Goal: Task Accomplishment & Management: Use online tool/utility

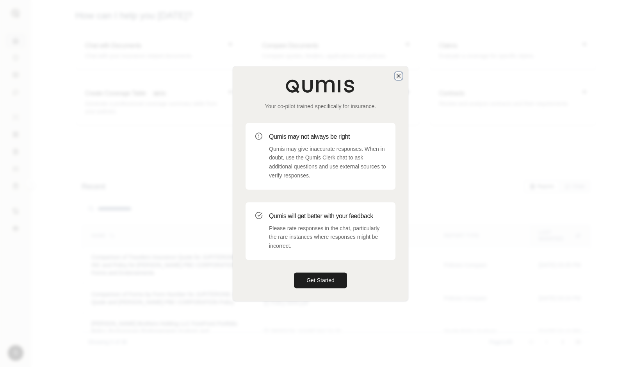
click at [396, 75] on icon "button" at bounding box center [399, 76] width 6 height 6
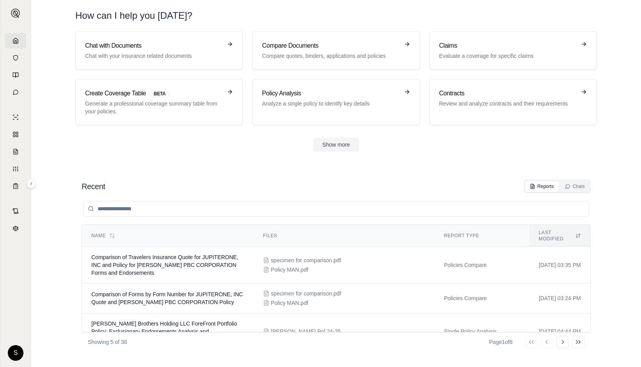
click at [10, 40] on link at bounding box center [15, 41] width 21 height 16
click at [448, 288] on td "Policies Compare" at bounding box center [482, 298] width 95 height 30
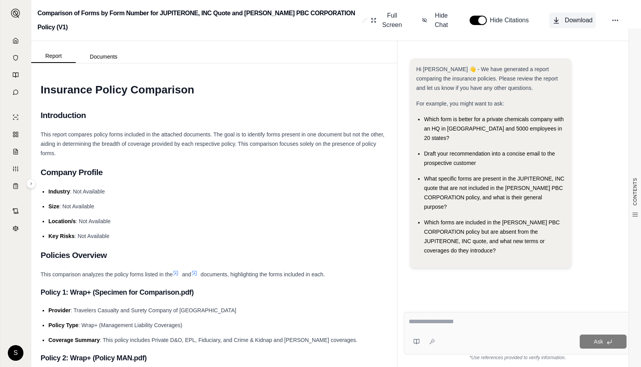
click at [574, 20] on span "Download" at bounding box center [579, 20] width 28 height 9
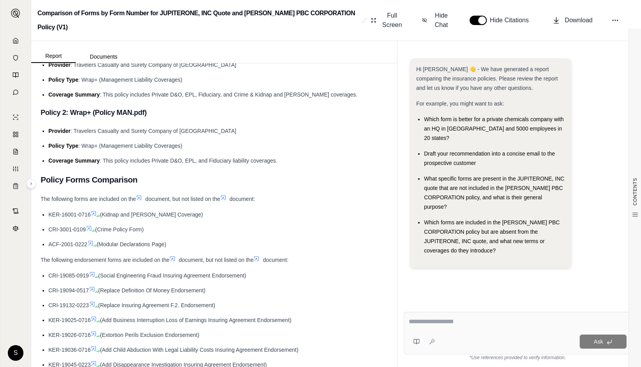
scroll to position [312, 0]
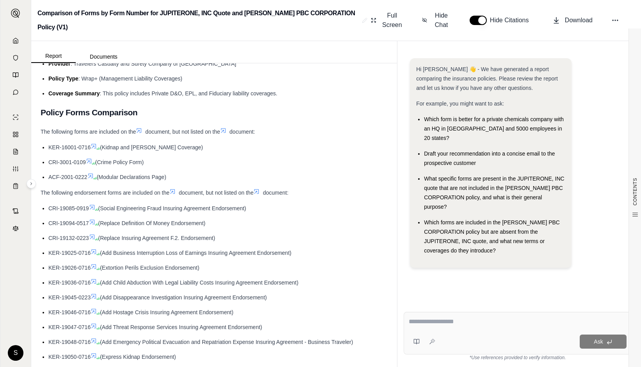
click at [448, 321] on textarea at bounding box center [518, 321] width 218 height 9
type textarea "*"
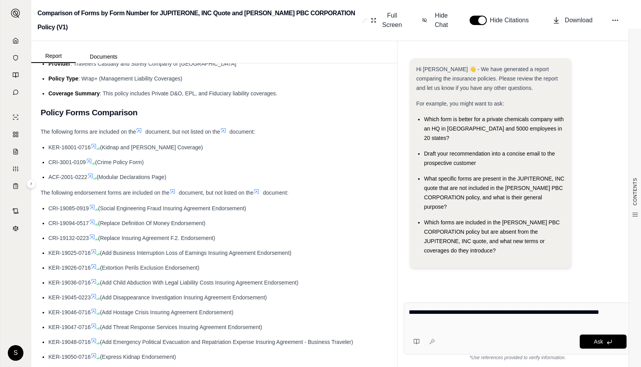
type textarea "**********"
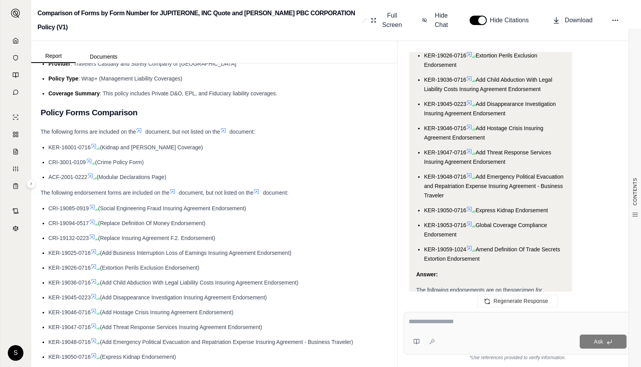
scroll to position [3866, 0]
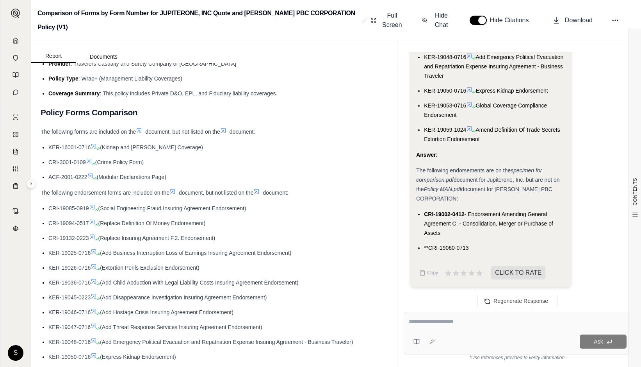
drag, startPoint x: 433, startPoint y: 321, endPoint x: 418, endPoint y: 320, distance: 14.9
click at [418, 320] on textarea at bounding box center [518, 321] width 218 height 9
type textarea "****"
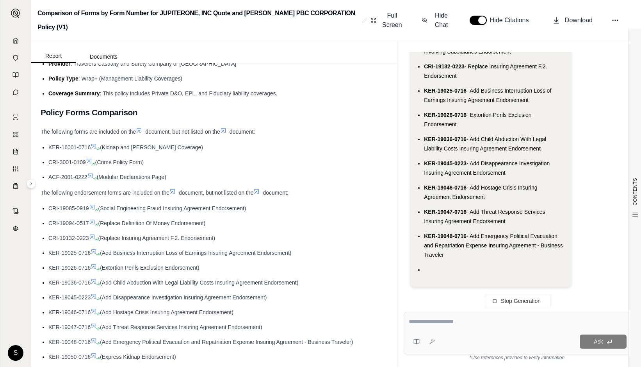
scroll to position [4457, 0]
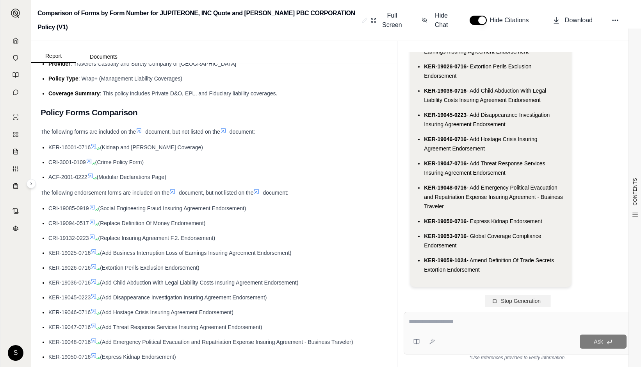
click at [516, 305] on button "Stop Generation" at bounding box center [518, 300] width 66 height 12
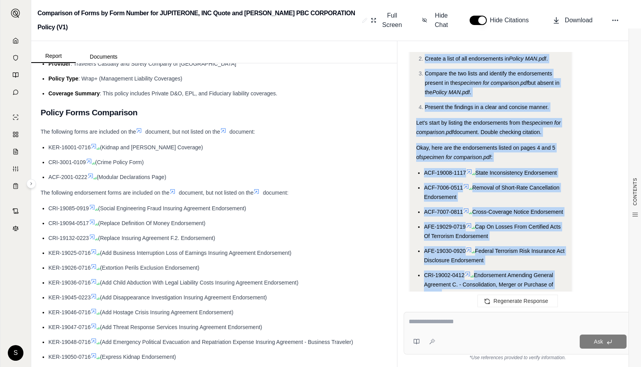
scroll to position [363, 0]
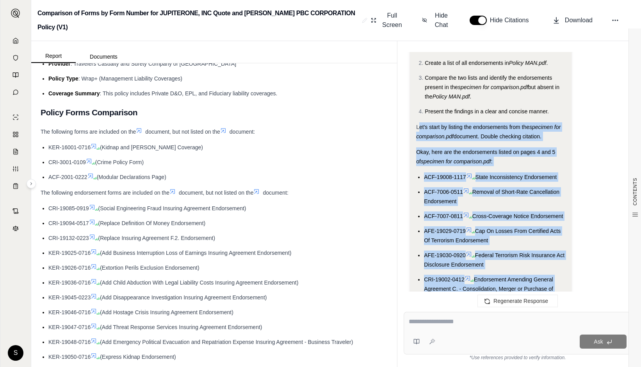
drag, startPoint x: 468, startPoint y: 238, endPoint x: 418, endPoint y: 117, distance: 130.6
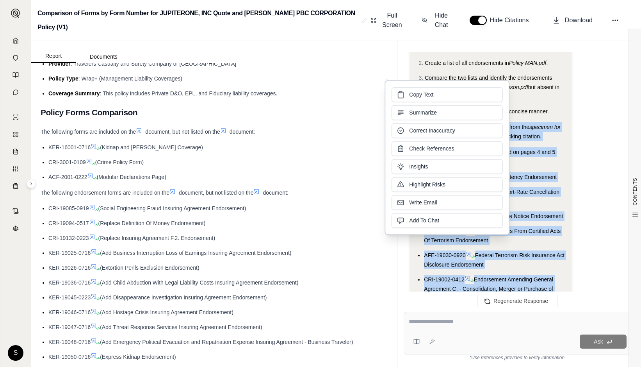
click at [530, 187] on li "ACF-7006-0511 Removal of Short-Rate Cancellation Endorsement" at bounding box center [494, 196] width 141 height 19
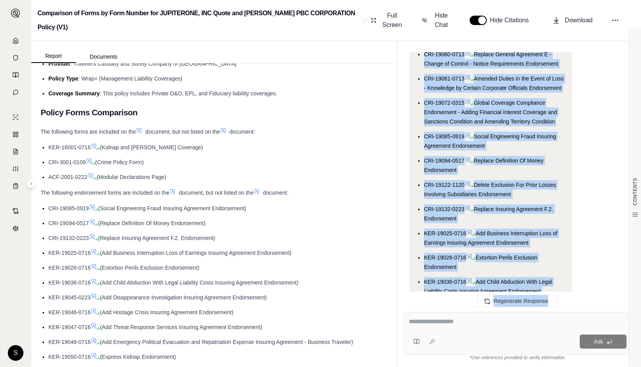
scroll to position [3686, 0]
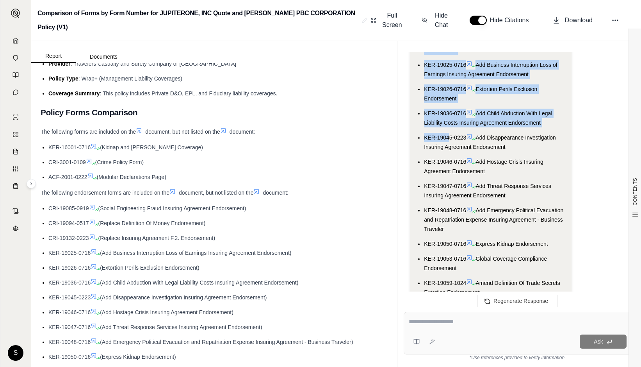
drag, startPoint x: 424, startPoint y: 186, endPoint x: 450, endPoint y: 163, distance: 34.6
click at [450, 163] on ul "CRI-19002-0412 Endorsement Amending General Agreement C. - Consolidation, Merge…" at bounding box center [490, 72] width 149 height 449
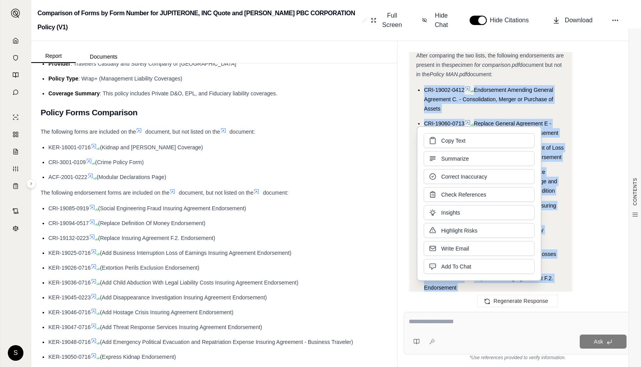
scroll to position [3373, 0]
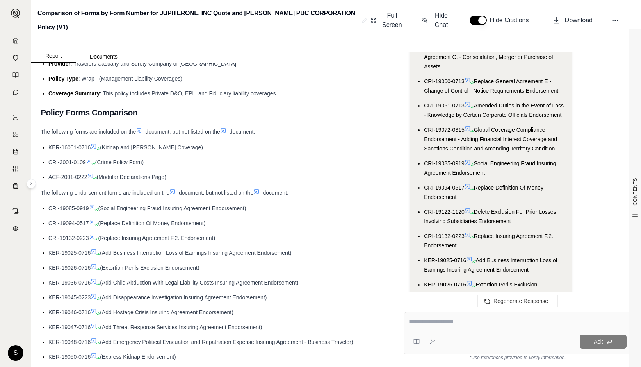
scroll to position [3334, 0]
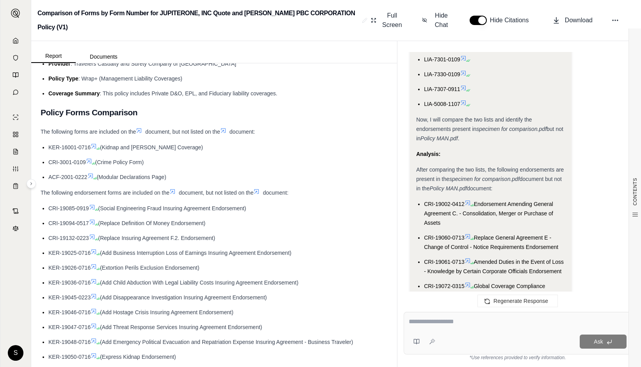
drag, startPoint x: 263, startPoint y: 202, endPoint x: 263, endPoint y: 197, distance: 5.1
